Goal: Learn about a topic: Learn about a topic

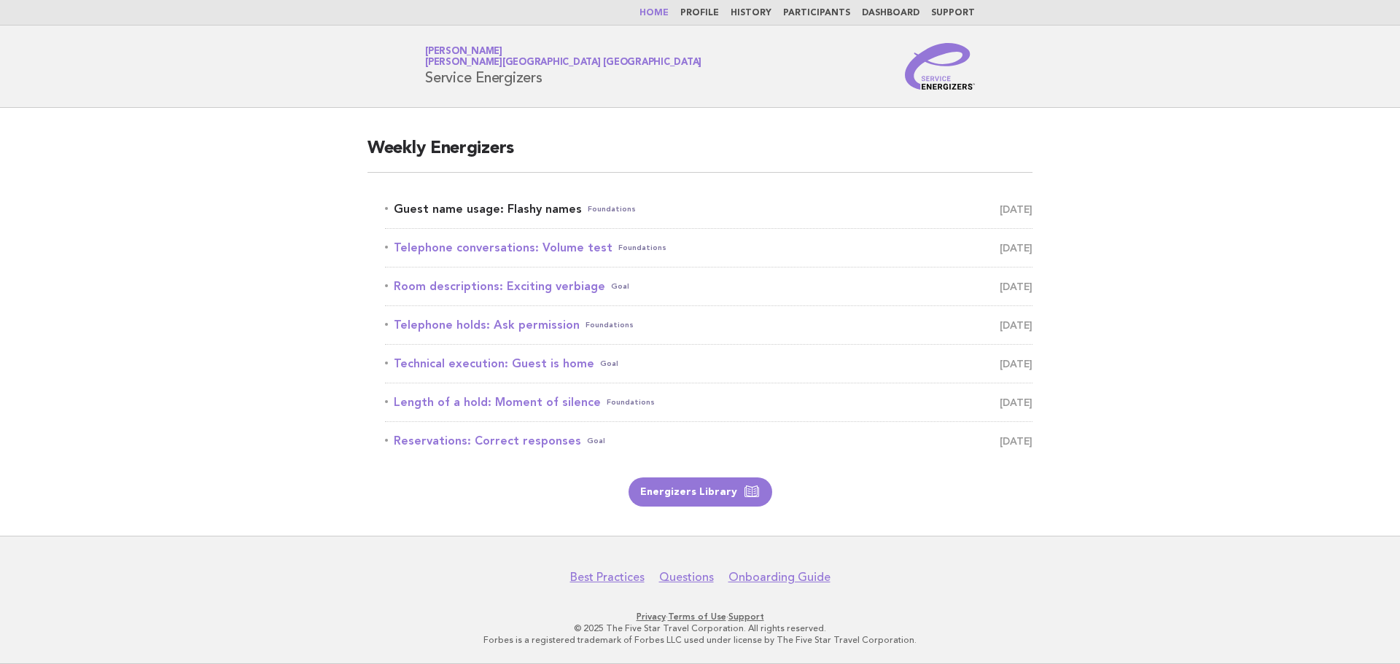
click at [510, 208] on link "Guest name usage: Flashy names Foundations August 21" at bounding box center [708, 209] width 647 height 20
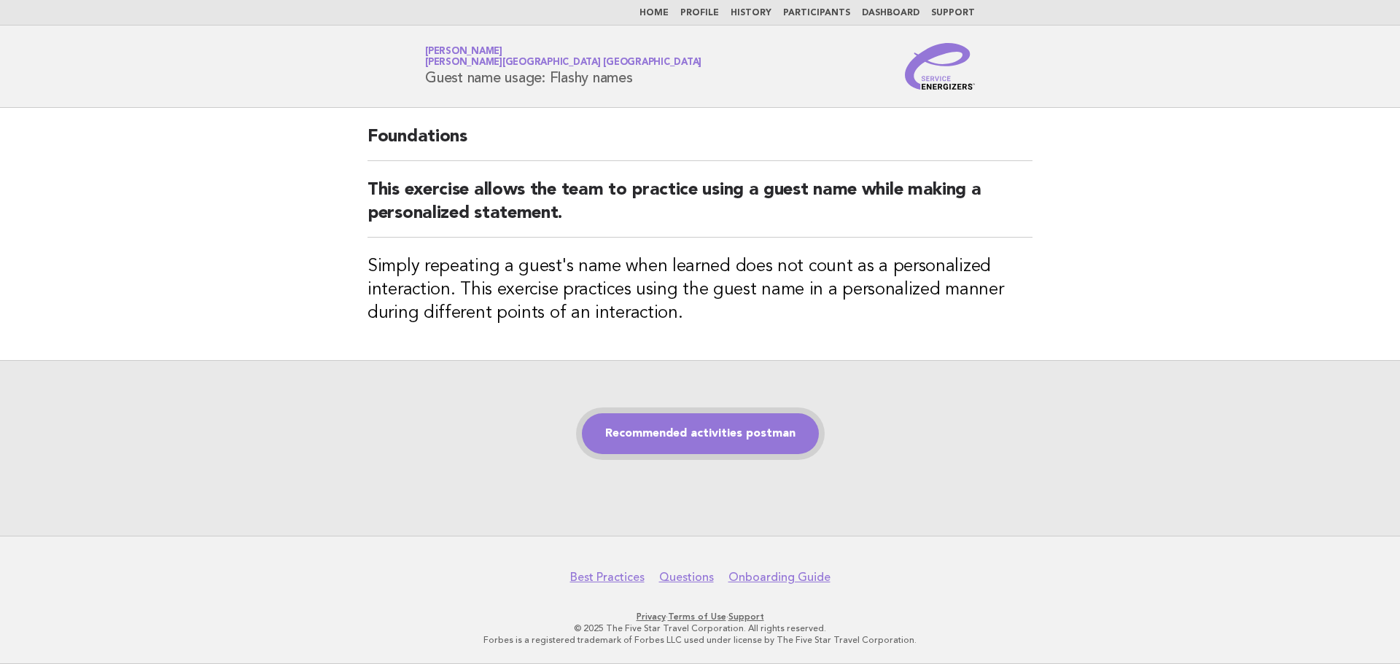
click at [776, 425] on link "Recommended activities postman" at bounding box center [700, 433] width 237 height 41
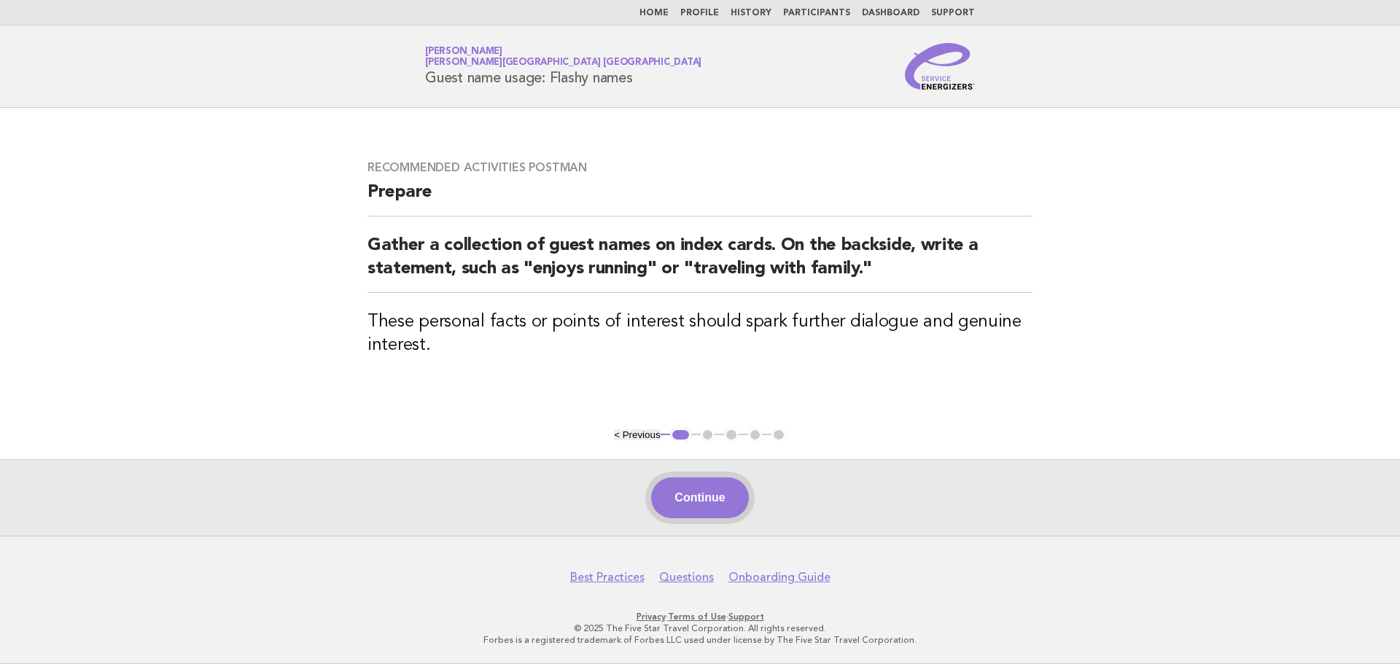
click at [690, 488] on button "Continue" at bounding box center [699, 498] width 97 height 41
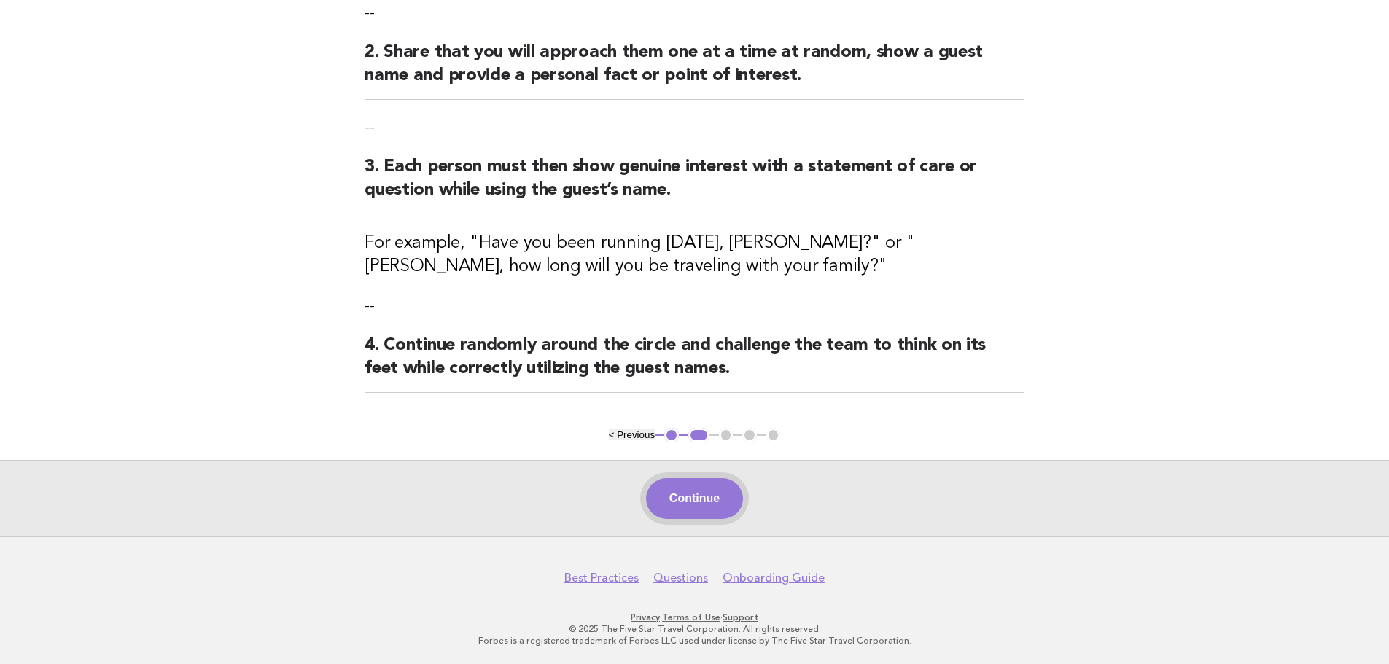
click at [690, 481] on button "Continue" at bounding box center [694, 498] width 97 height 41
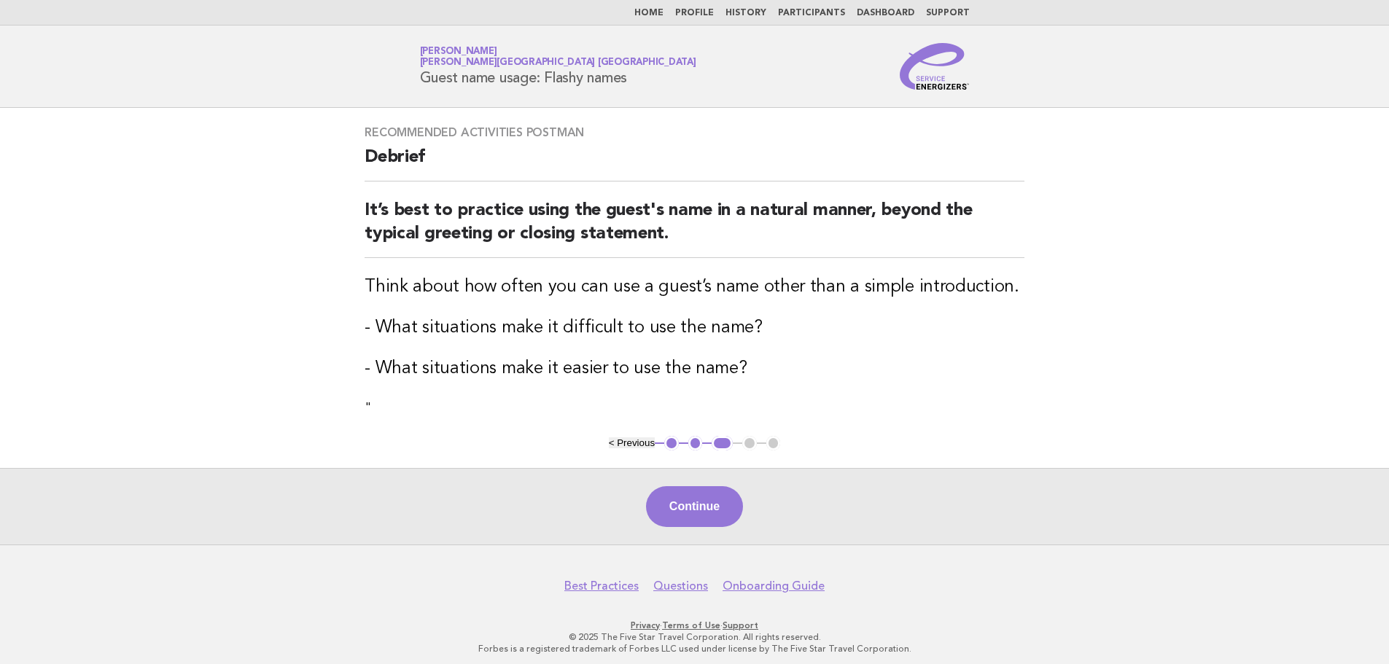
click at [691, 481] on div "Continue" at bounding box center [694, 506] width 1389 height 77
click at [697, 502] on button "Continue" at bounding box center [694, 506] width 97 height 41
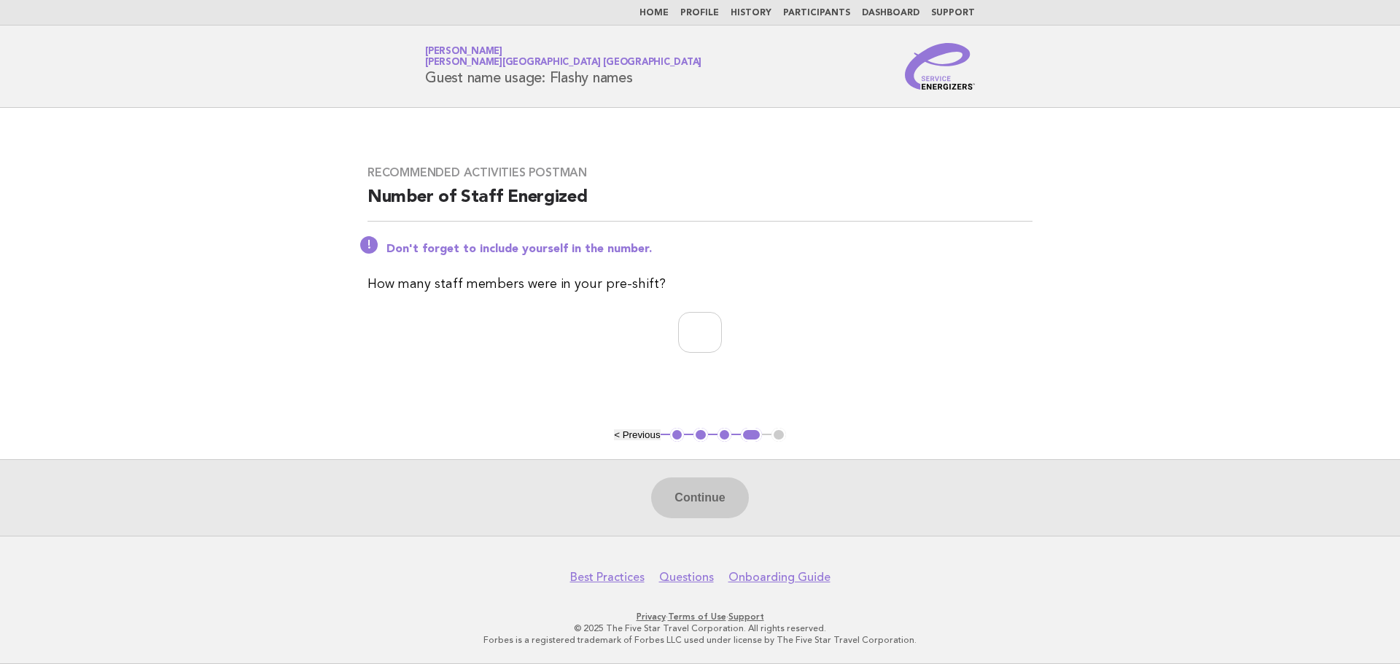
click at [694, 311] on div "Recommended activities postman Number of Staff Energized Don't forget to includ…" at bounding box center [700, 268] width 700 height 240
click at [694, 327] on input "number" at bounding box center [700, 332] width 44 height 41
type input "*"
click at [696, 486] on button "Continue" at bounding box center [699, 498] width 97 height 41
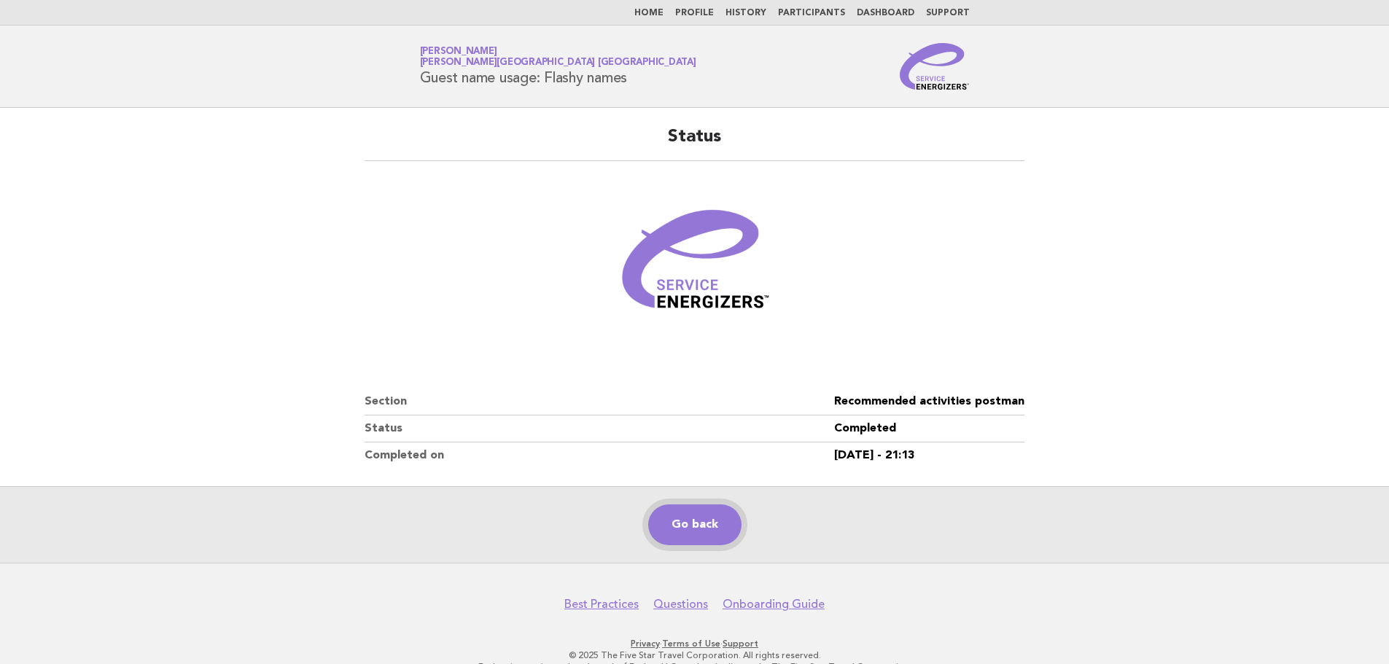
click at [690, 527] on link "Go back" at bounding box center [694, 525] width 93 height 41
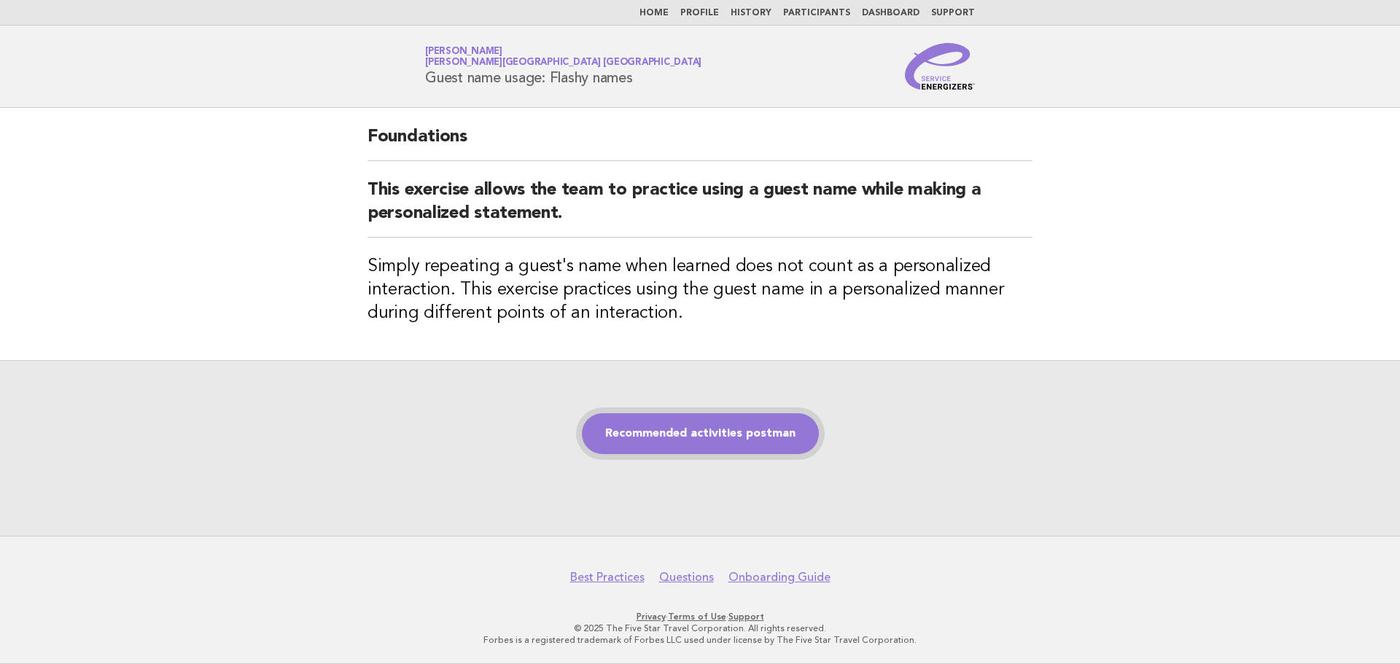
click at [657, 431] on link "Recommended activities postman" at bounding box center [700, 433] width 237 height 41
click at [658, 431] on link "Recommended activities postman" at bounding box center [700, 433] width 237 height 41
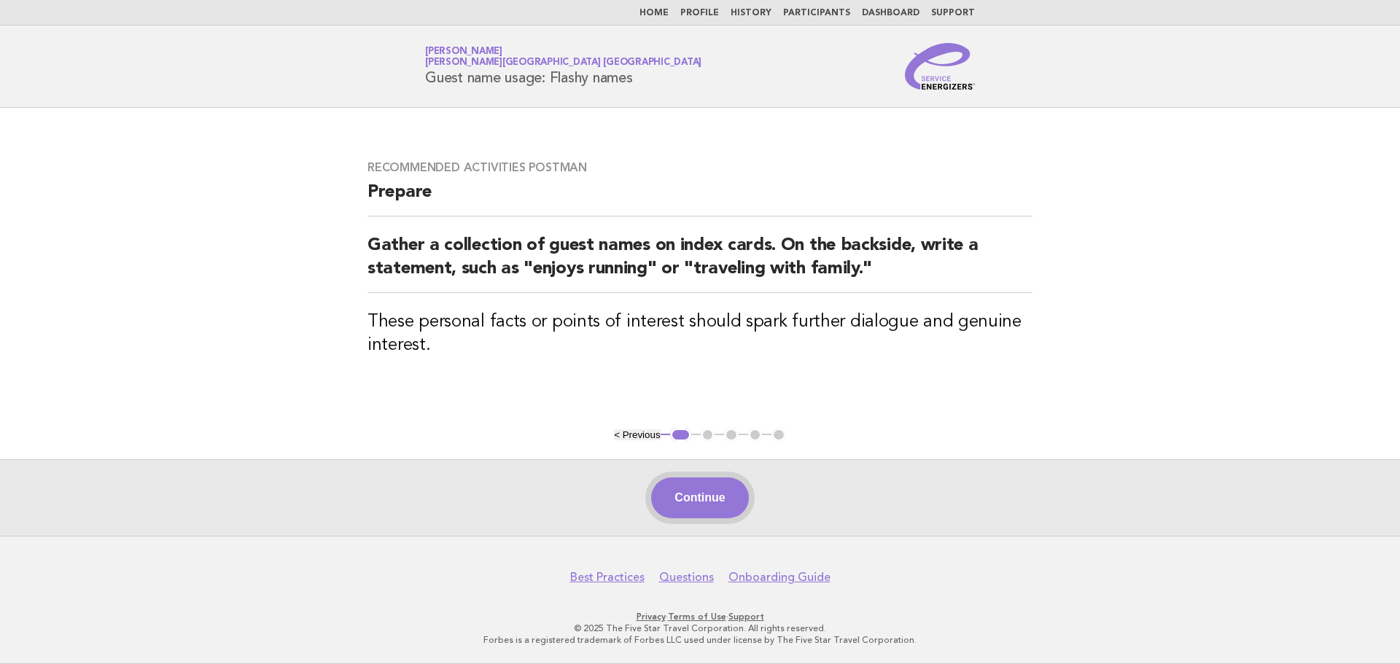
click at [713, 489] on button "Continue" at bounding box center [699, 498] width 97 height 41
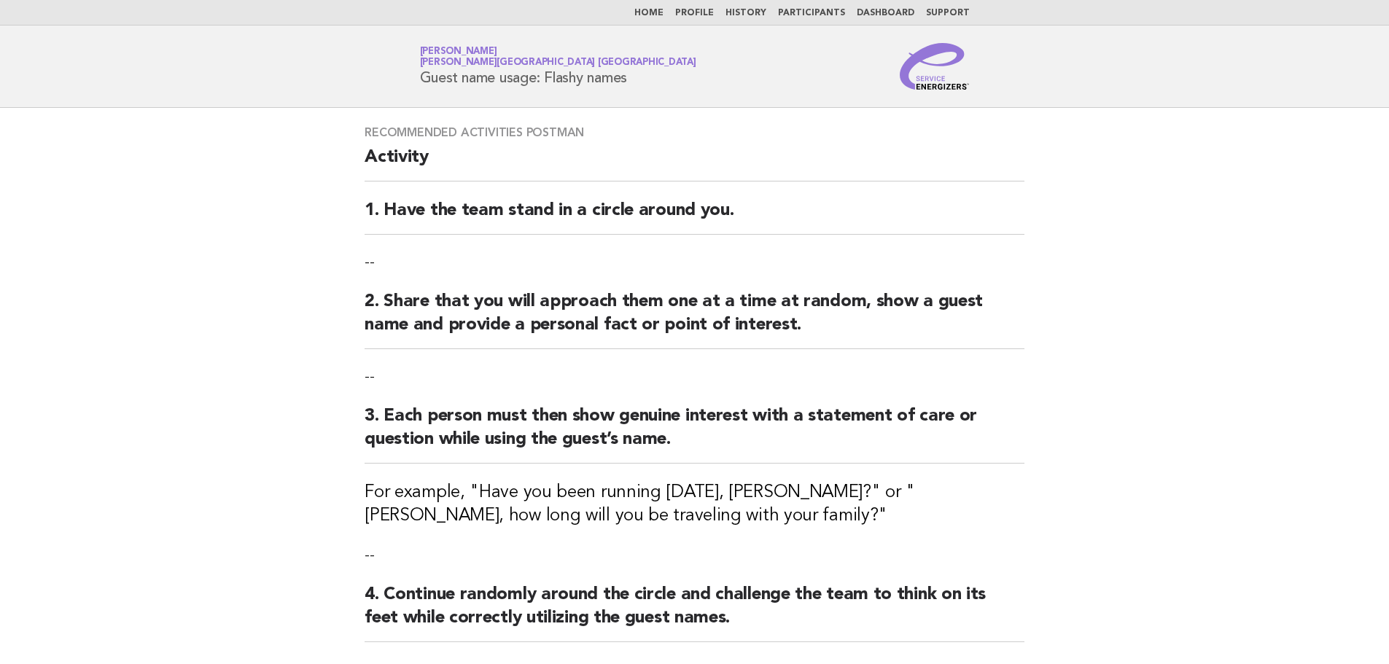
click at [713, 497] on h3 "For example, "Have you been running [DATE], [PERSON_NAME]?" or "[PERSON_NAME], …" at bounding box center [695, 504] width 660 height 47
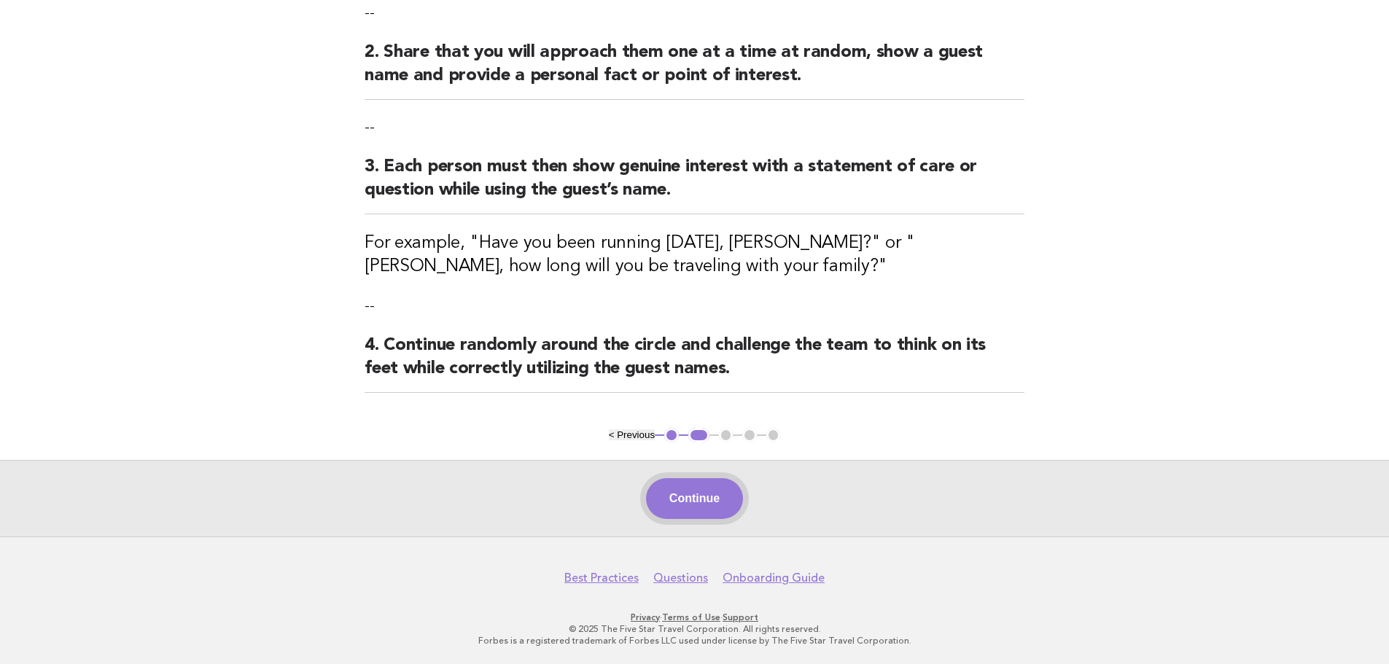
click at [714, 488] on button "Continue" at bounding box center [694, 498] width 97 height 41
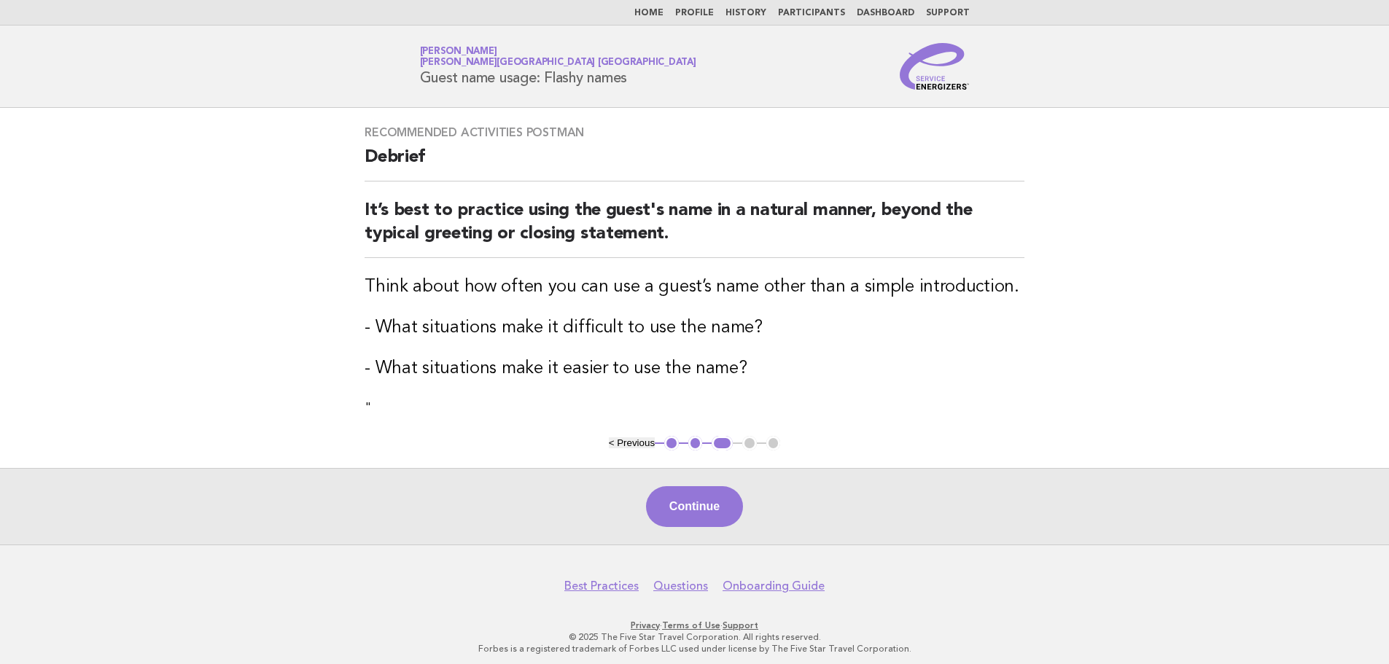
click at [714, 488] on button "Continue" at bounding box center [694, 506] width 97 height 41
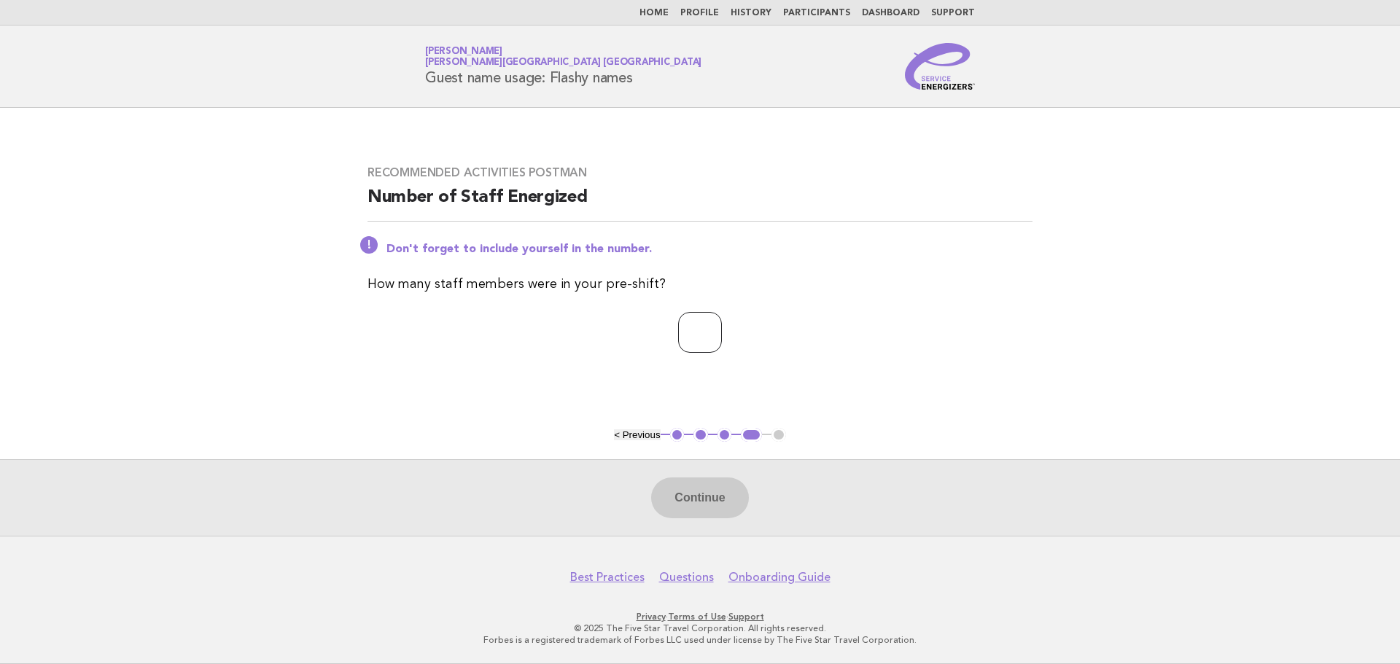
click at [722, 313] on input "number" at bounding box center [700, 332] width 44 height 41
type input "*"
click at [709, 489] on button "Continue" at bounding box center [699, 498] width 97 height 41
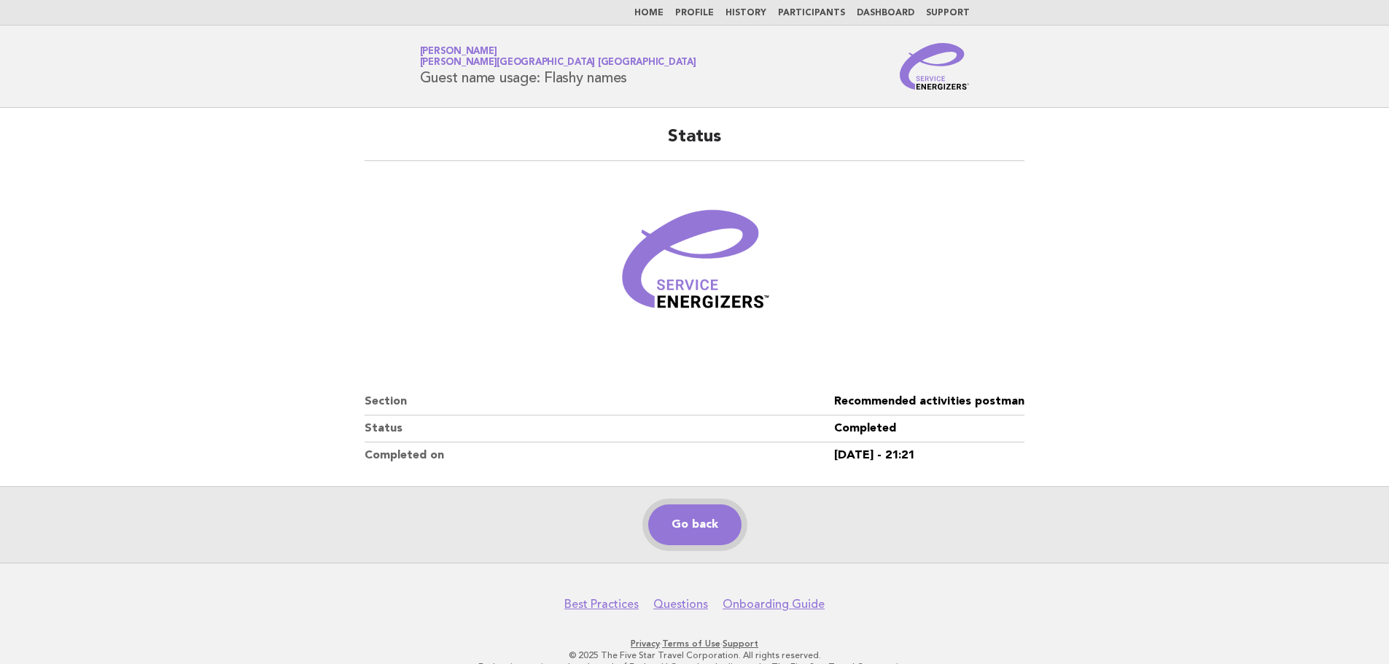
click at [718, 525] on link "Go back" at bounding box center [694, 525] width 93 height 41
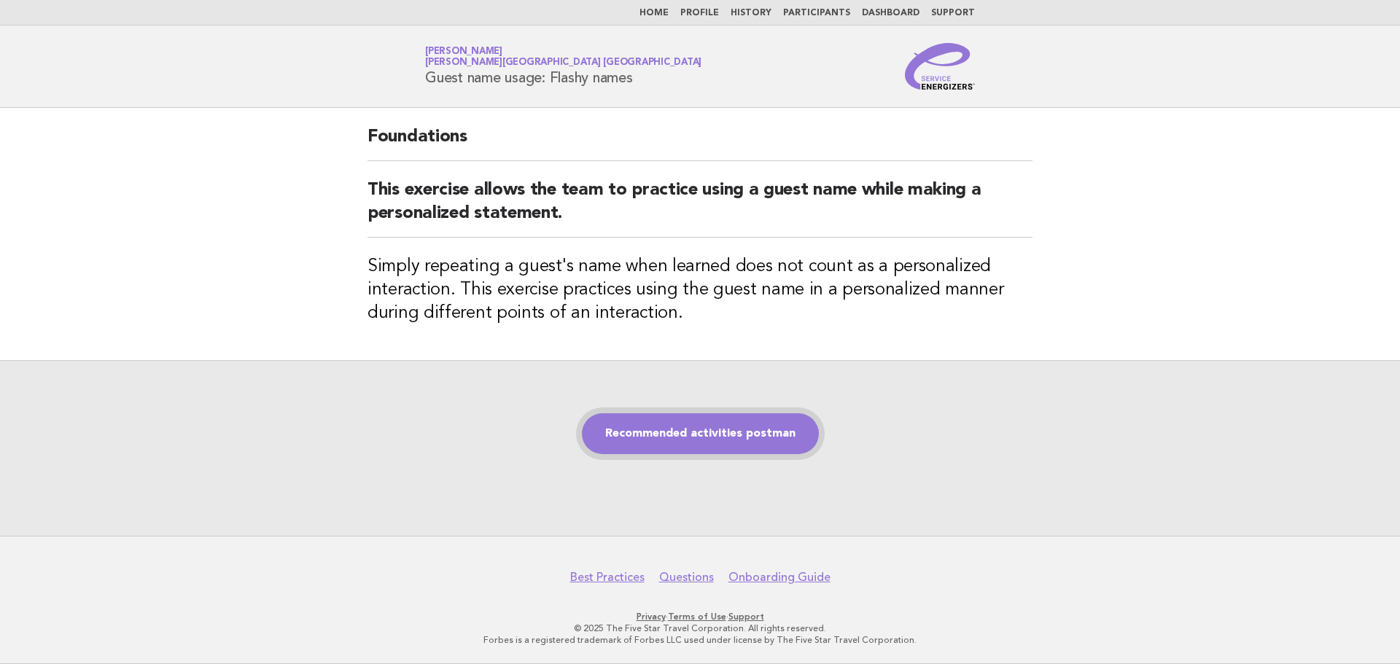
click at [724, 414] on link "Recommended activities postman" at bounding box center [700, 433] width 237 height 41
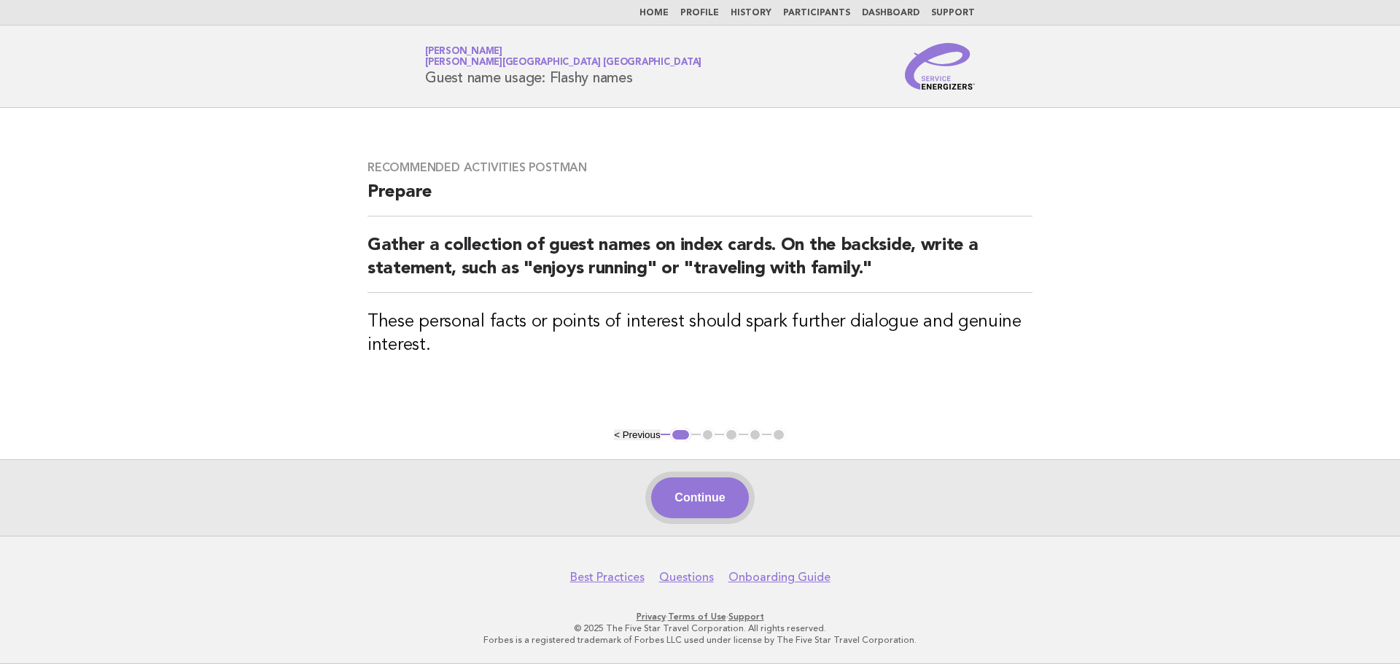
click at [680, 494] on button "Continue" at bounding box center [699, 498] width 97 height 41
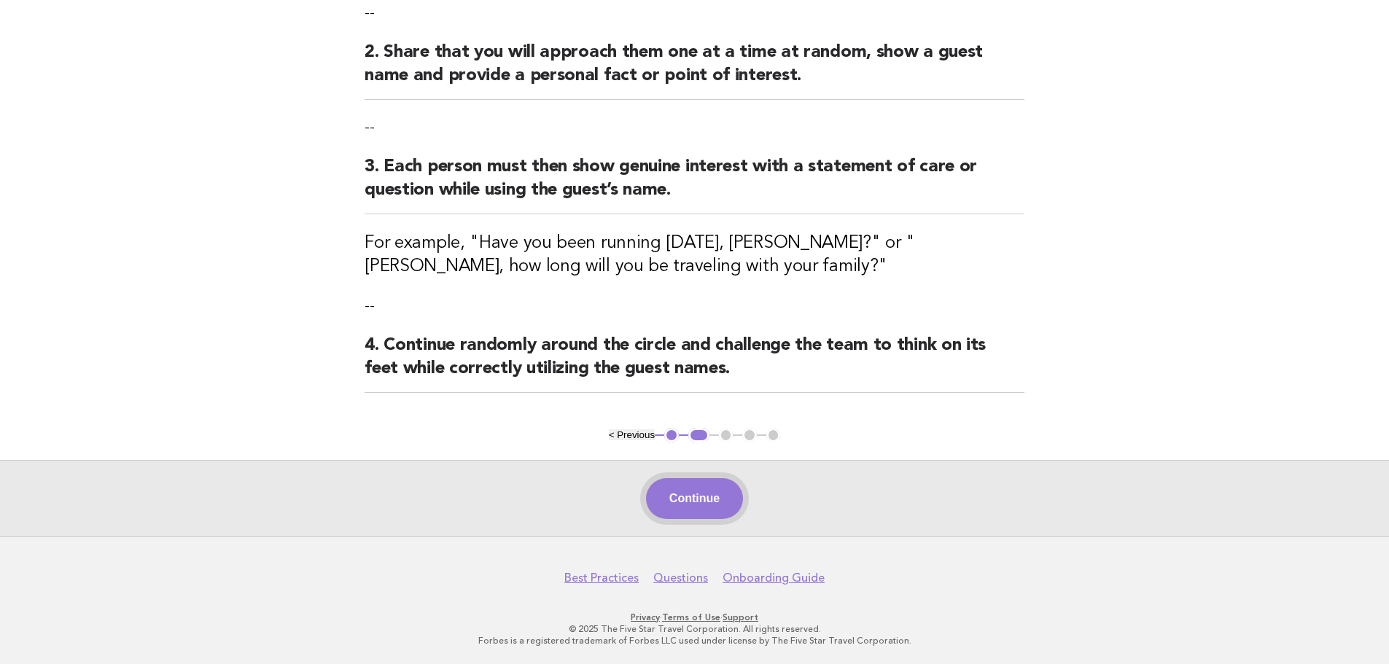
click at [680, 488] on button "Continue" at bounding box center [694, 498] width 97 height 41
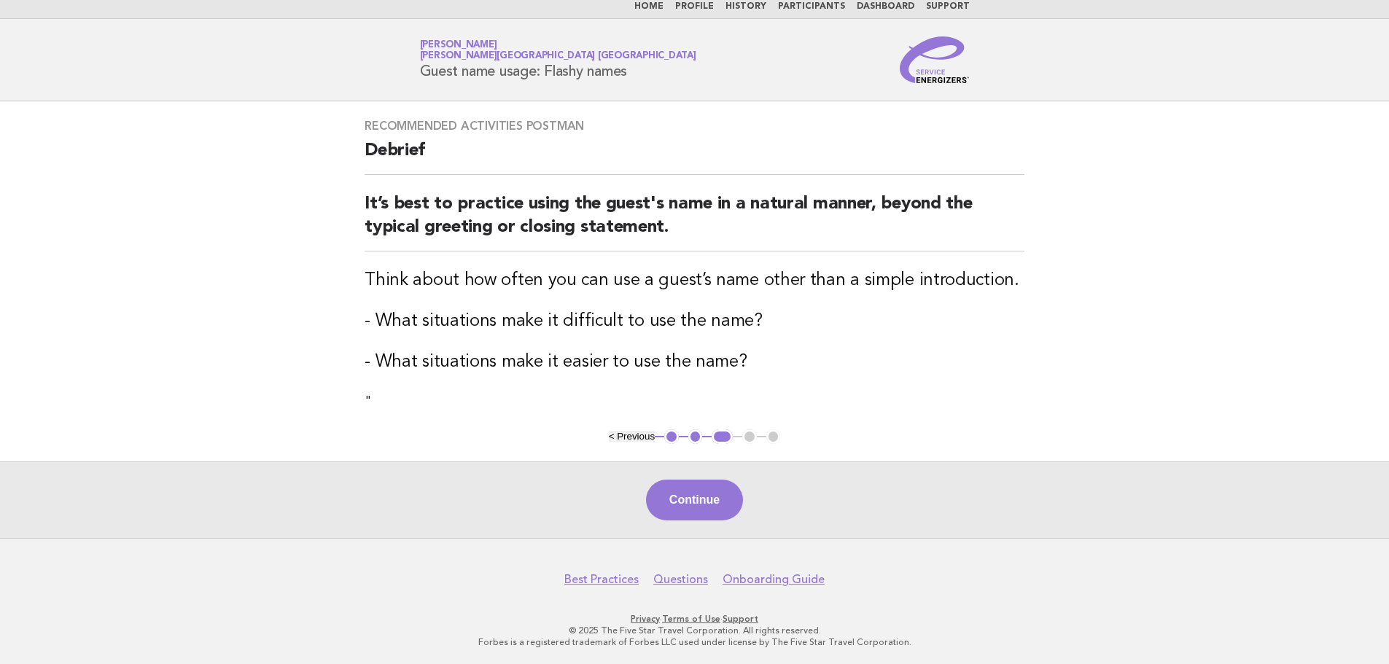
scroll to position [8, 0]
click at [680, 488] on button "Continue" at bounding box center [694, 498] width 97 height 41
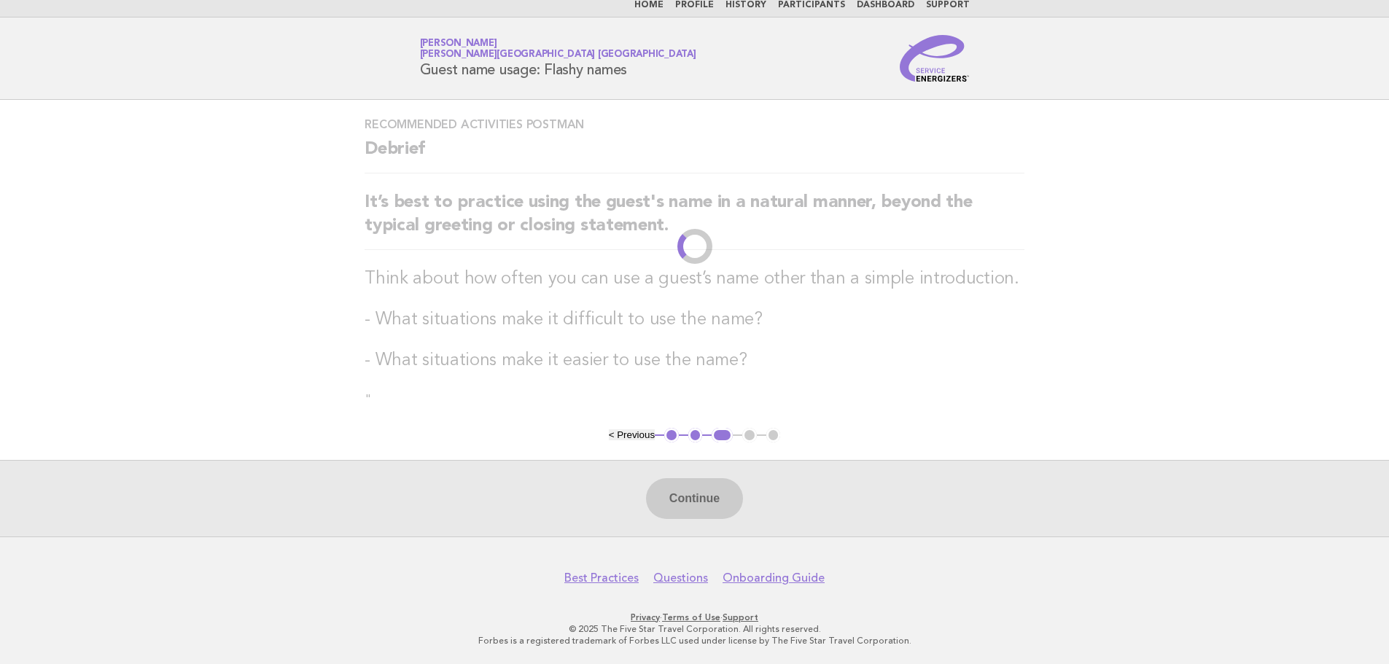
scroll to position [0, 0]
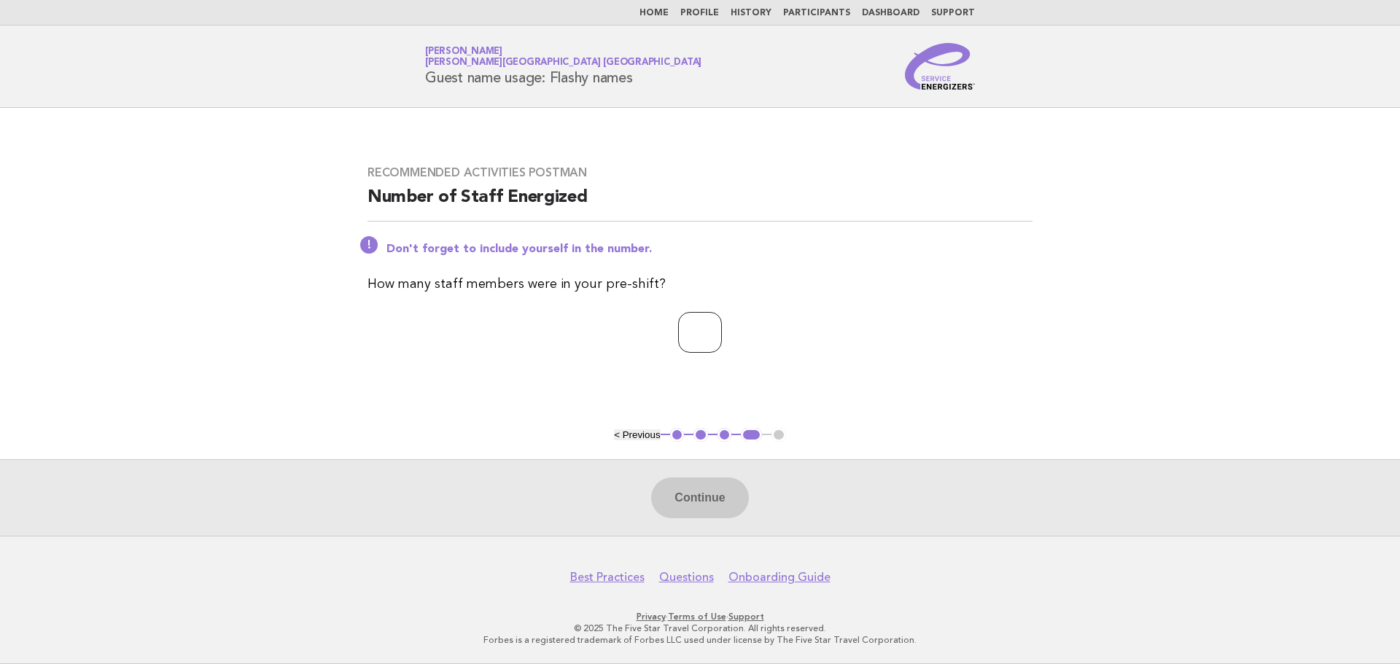
click at [684, 338] on input "number" at bounding box center [700, 332] width 44 height 41
type input "*"
click at [688, 481] on button "Continue" at bounding box center [699, 498] width 97 height 41
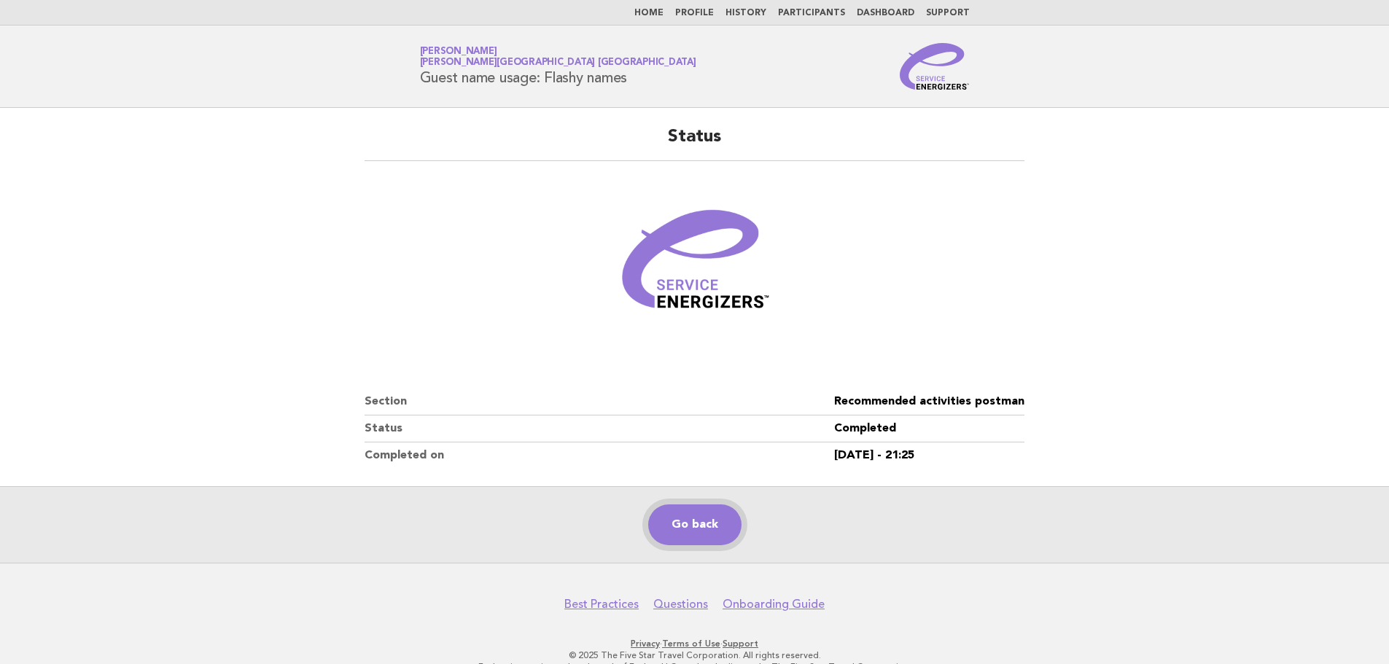
click at [701, 526] on link "Go back" at bounding box center [694, 525] width 93 height 41
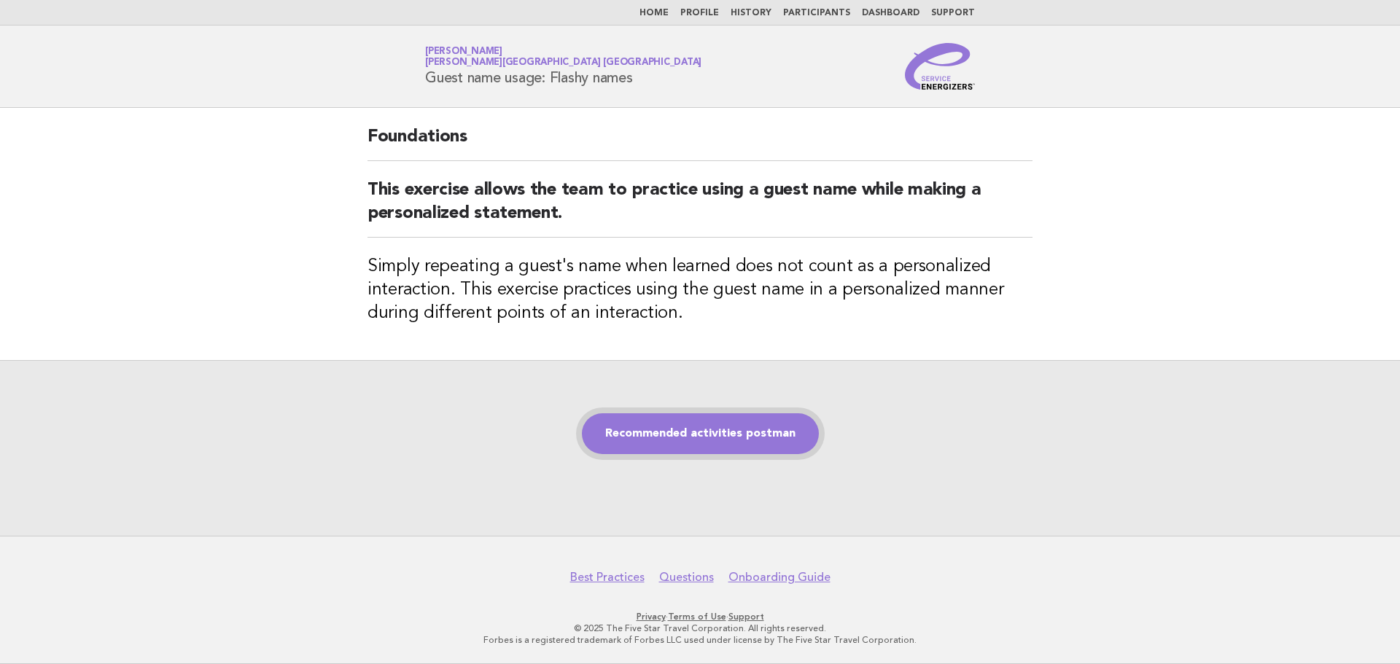
click at [650, 440] on link "Recommended activities postman" at bounding box center [700, 433] width 237 height 41
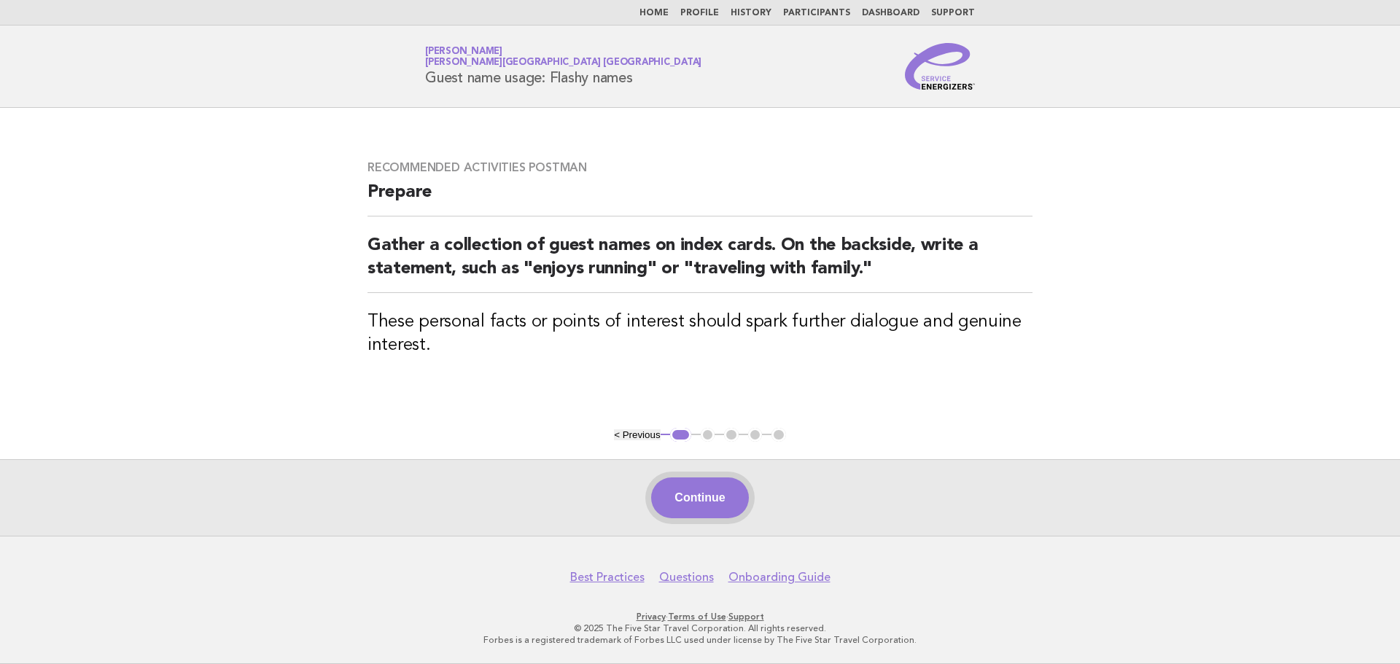
click at [698, 499] on button "Continue" at bounding box center [699, 498] width 97 height 41
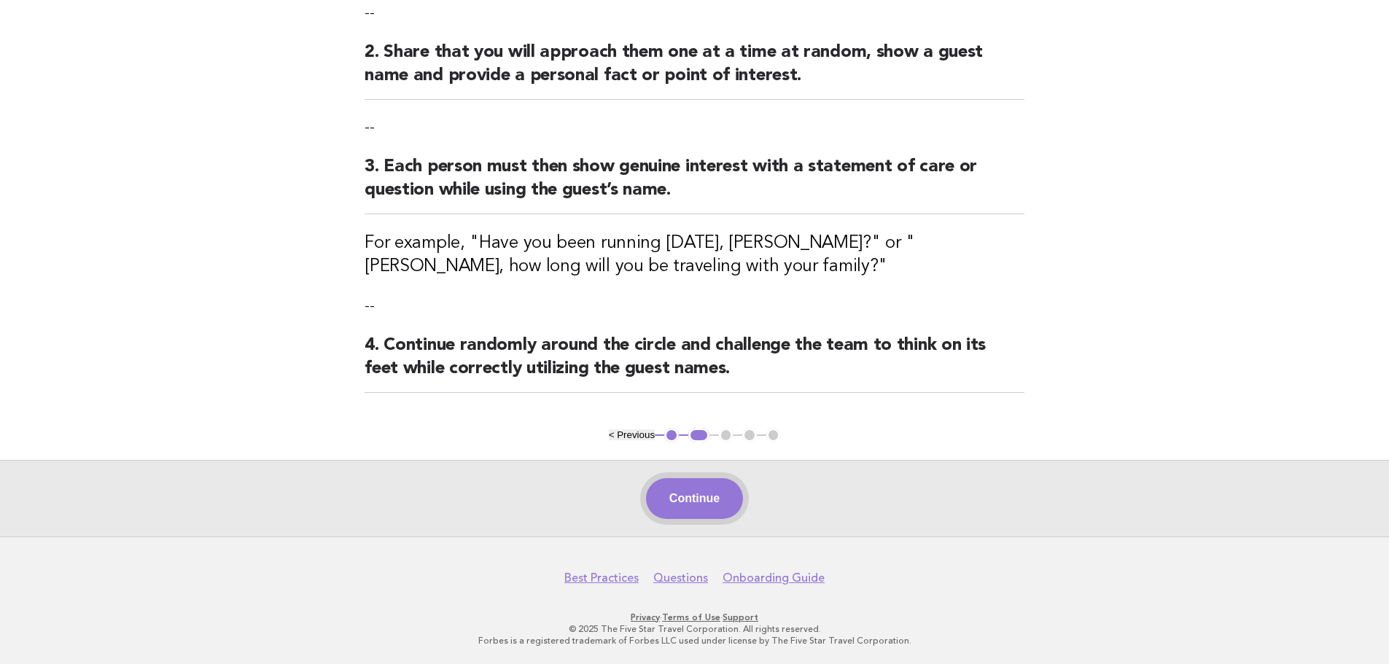
click at [693, 497] on button "Continue" at bounding box center [694, 498] width 97 height 41
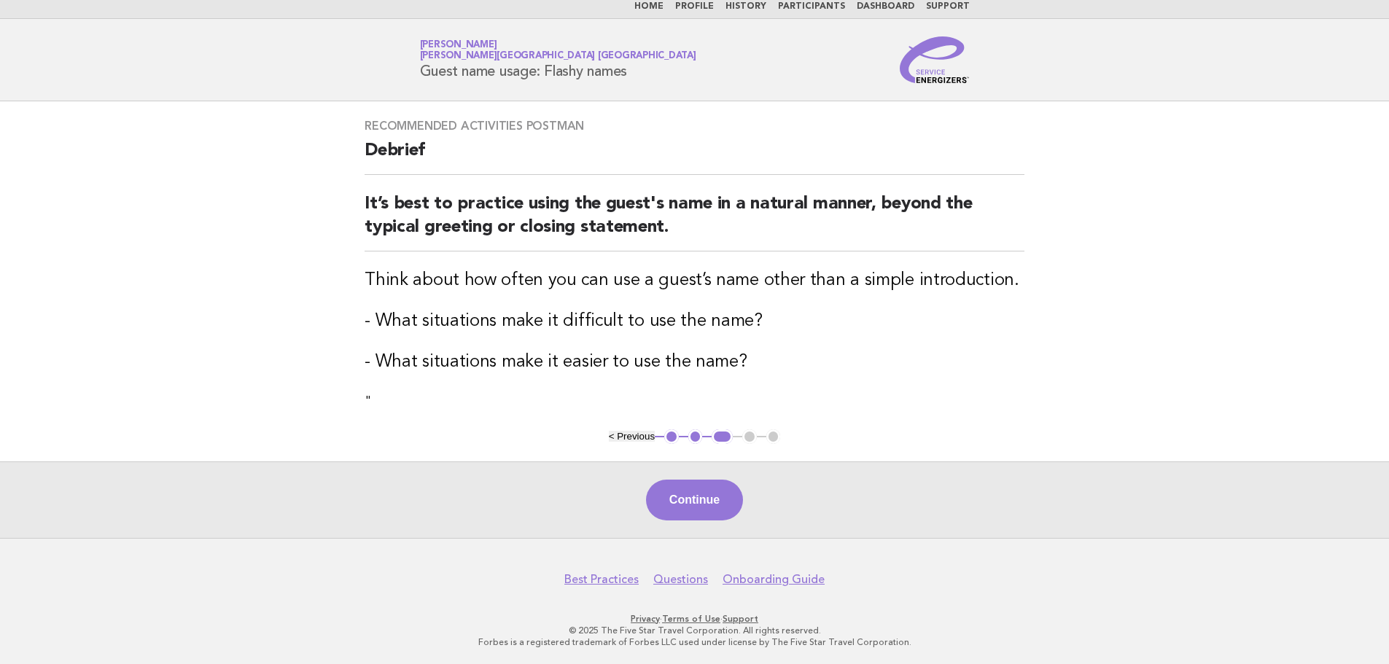
scroll to position [8, 0]
click at [693, 494] on button "Continue" at bounding box center [694, 498] width 97 height 41
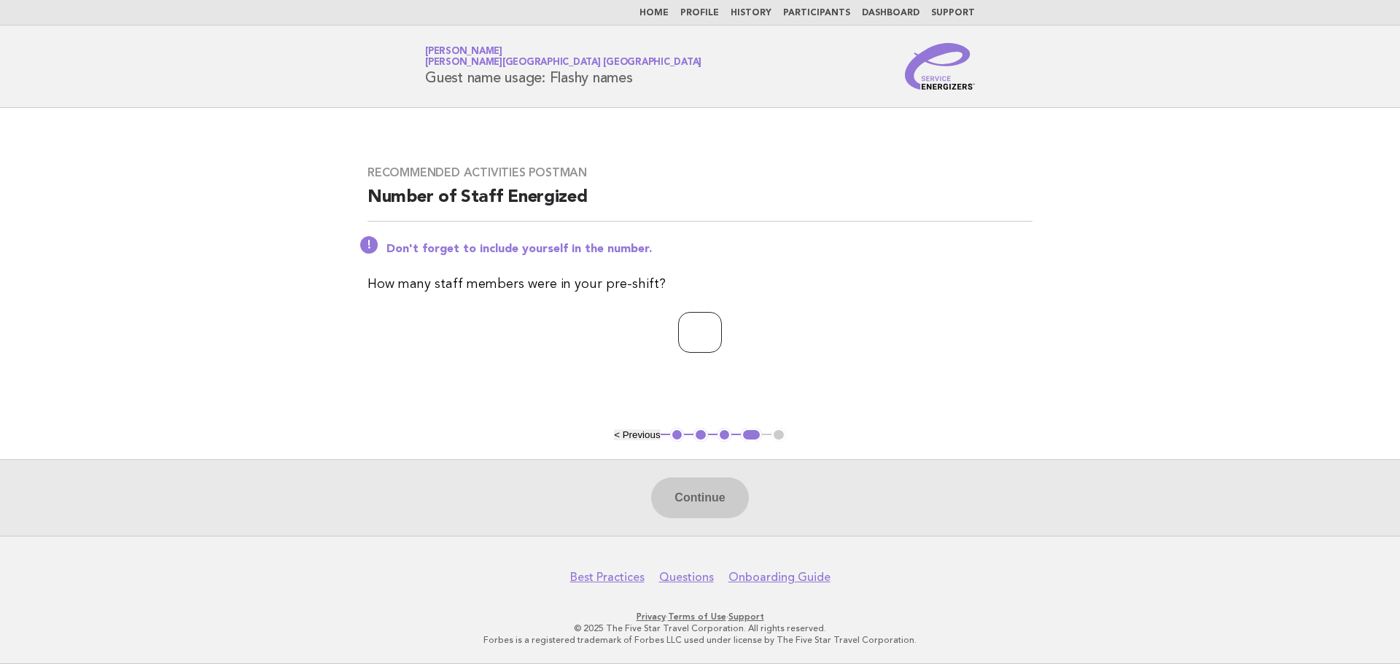
click at [704, 330] on input "number" at bounding box center [700, 332] width 44 height 41
type input "*"
click at [681, 497] on button "Continue" at bounding box center [699, 498] width 97 height 41
